Goal: Task Accomplishment & Management: Manage account settings

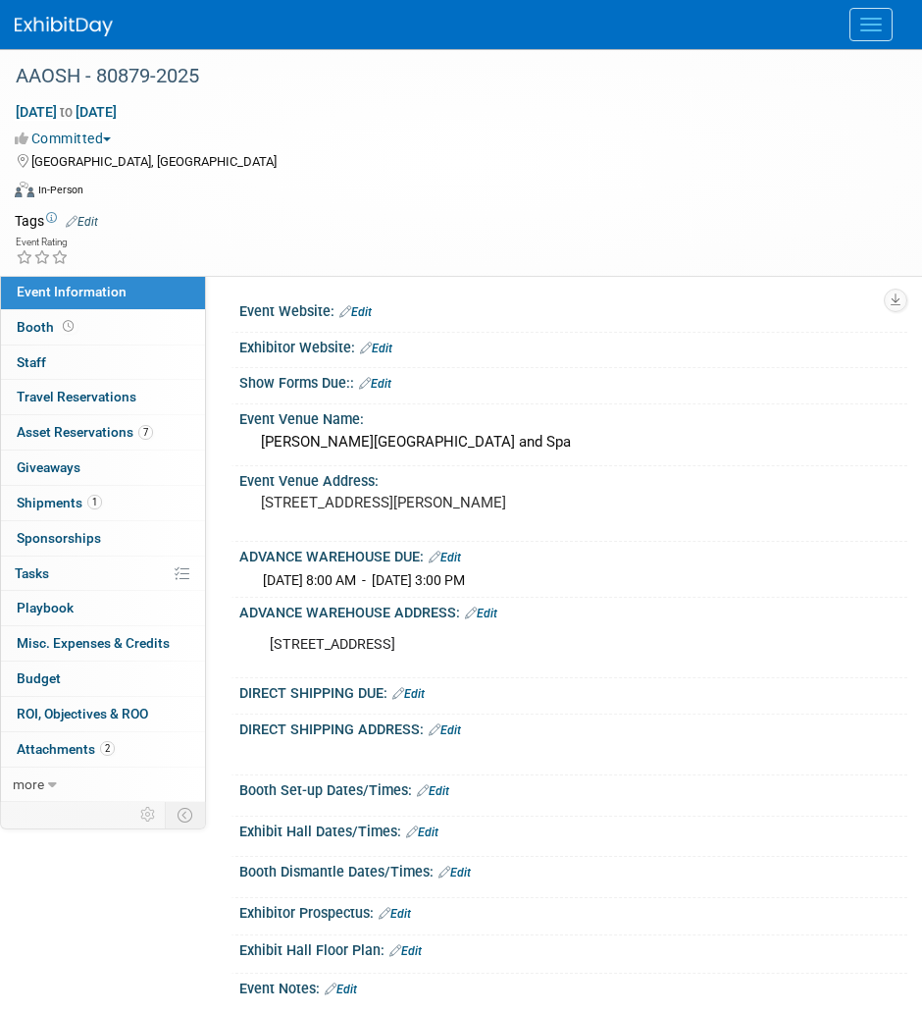
click at [452, 556] on link "Edit" at bounding box center [445, 557] width 32 height 14
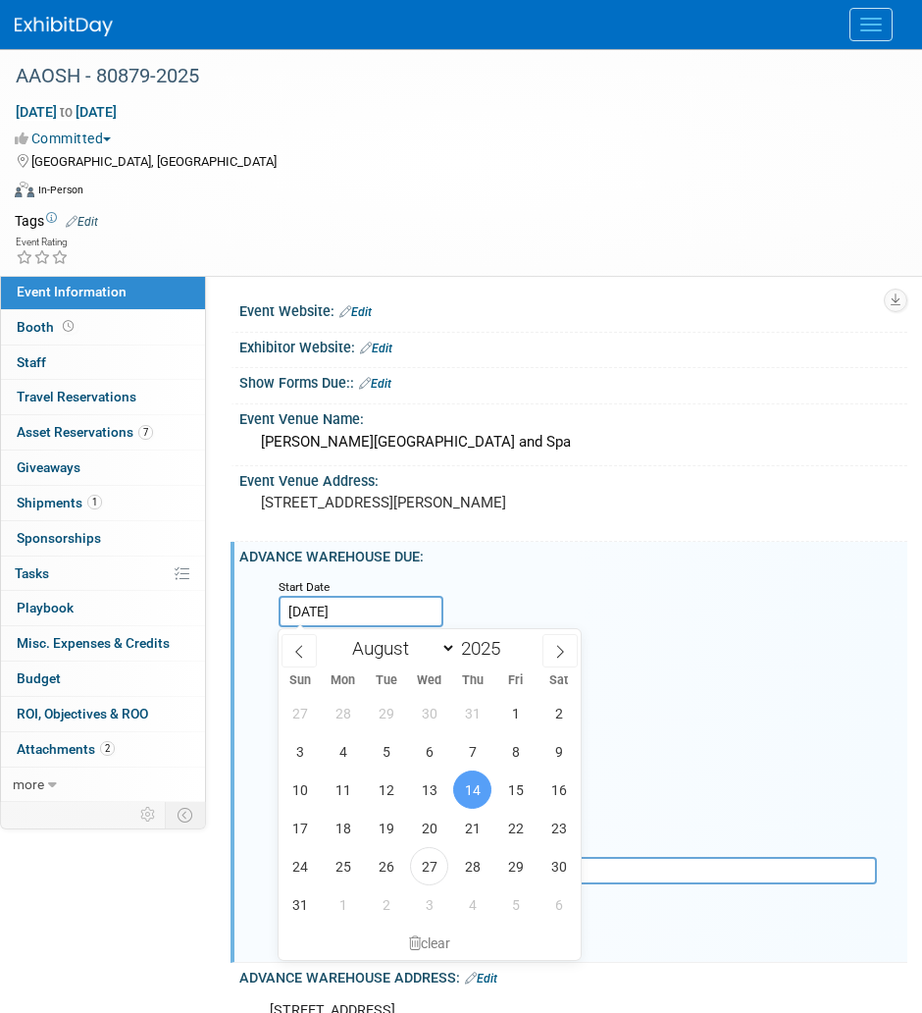
click at [358, 616] on input "[DATE]" at bounding box center [361, 611] width 165 height 31
click at [549, 652] on span at bounding box center [560, 650] width 35 height 33
select select "8"
click at [505, 706] on span "5" at bounding box center [515, 713] width 38 height 38
type input "[DATE]"
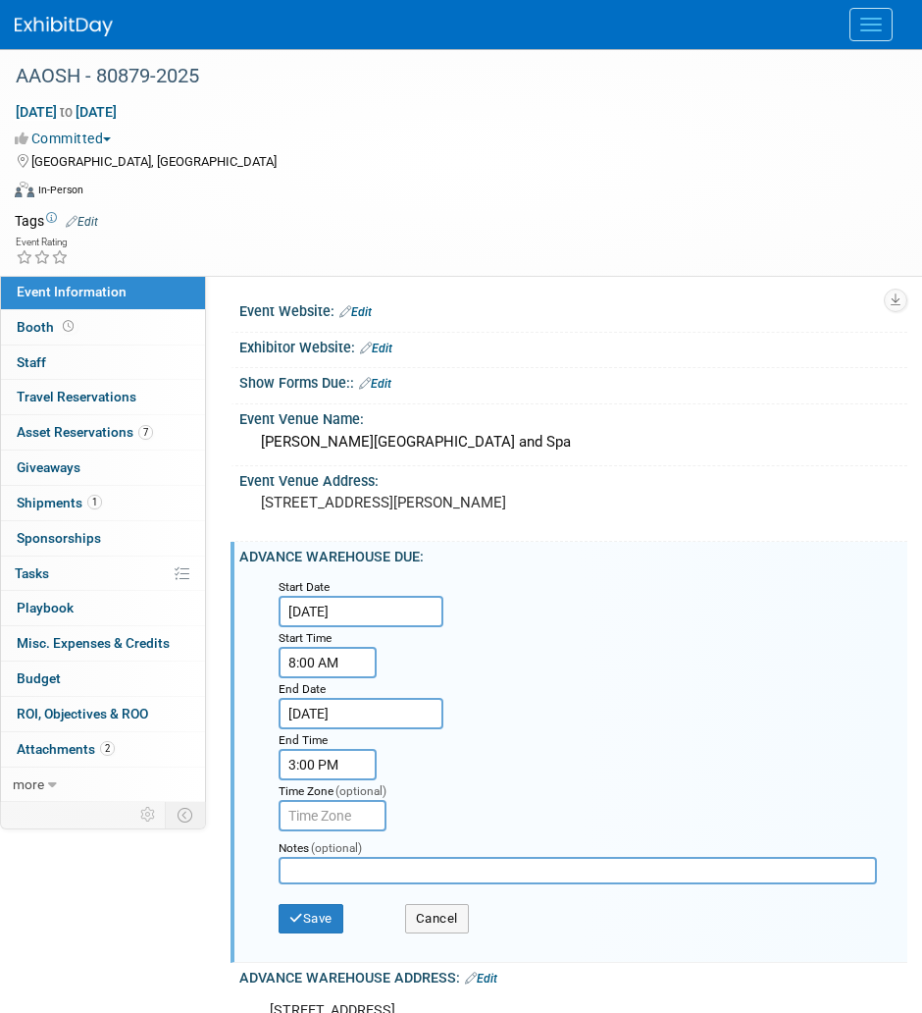
click at [355, 710] on input "[DATE]" at bounding box center [361, 713] width 165 height 31
click at [532, 280] on div "Event Website: Edit Exhibitor Website: Edit Show Forms Due:: Edit Event Venue N…" at bounding box center [556, 538] width 701 height 527
click at [421, 918] on button "Cancel" at bounding box center [437, 918] width 64 height 29
